Goal: Task Accomplishment & Management: Manage account settings

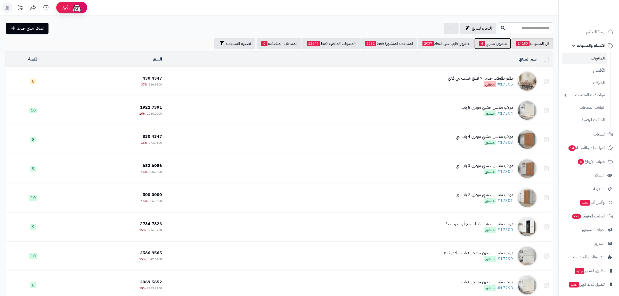
click at [484, 44] on link "مخزون منتهي 4" at bounding box center [492, 43] width 37 height 11
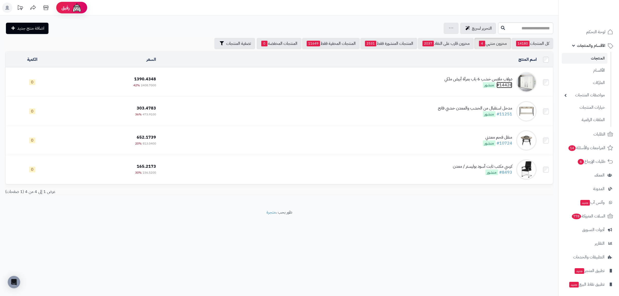
click at [504, 83] on link "#14428" at bounding box center [504, 85] width 16 height 6
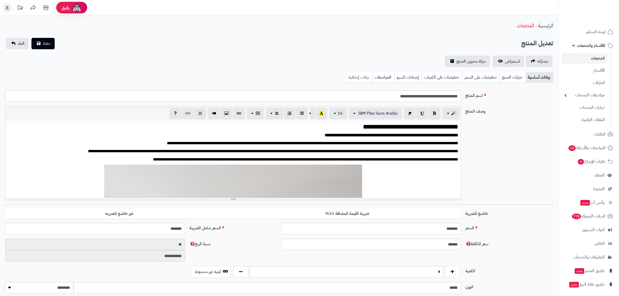
scroll to position [284, 0]
click at [364, 74] on link "بيانات إضافية" at bounding box center [359, 77] width 26 height 10
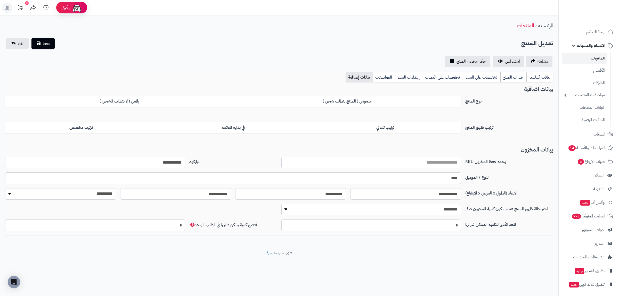
click at [163, 164] on input "**********" at bounding box center [95, 163] width 180 height 12
click at [14, 44] on link "الغاء" at bounding box center [17, 43] width 23 height 11
